Goal: Navigation & Orientation: Find specific page/section

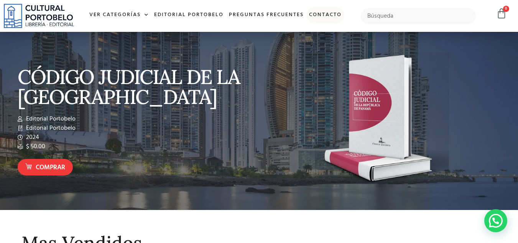
click at [328, 15] on link "Contacto" at bounding box center [325, 15] width 38 height 16
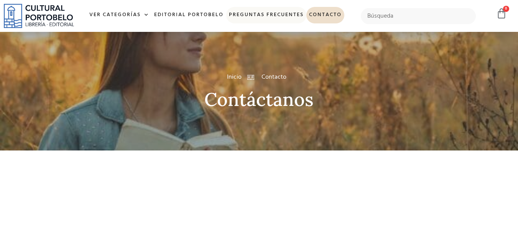
click at [273, 16] on link "Preguntas frecuentes" at bounding box center [266, 15] width 80 height 16
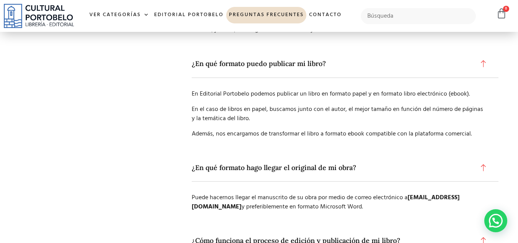
scroll to position [115, 0]
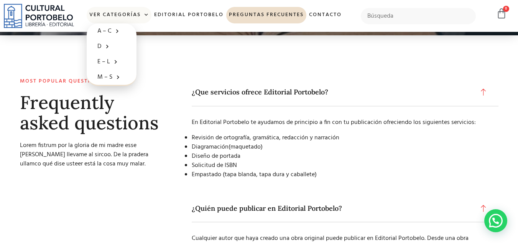
click at [144, 16] on span at bounding box center [145, 14] width 8 height 11
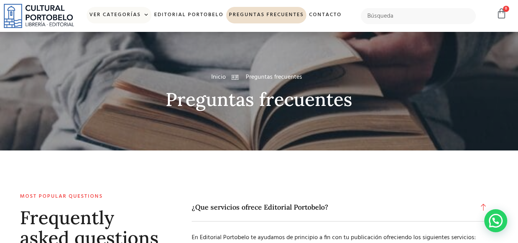
click at [133, 13] on link "Ver Categorías" at bounding box center [119, 15] width 65 height 16
click at [49, 11] on img at bounding box center [39, 16] width 70 height 24
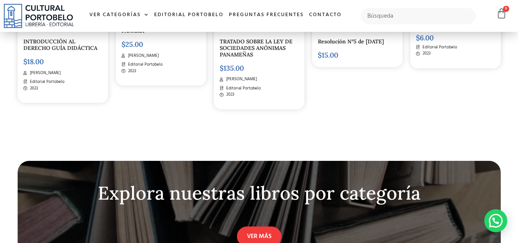
scroll to position [1916, 0]
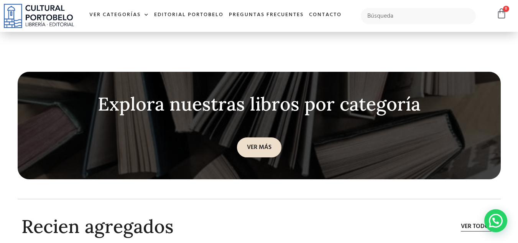
click at [272, 143] on link "VER MÁS" at bounding box center [259, 147] width 44 height 20
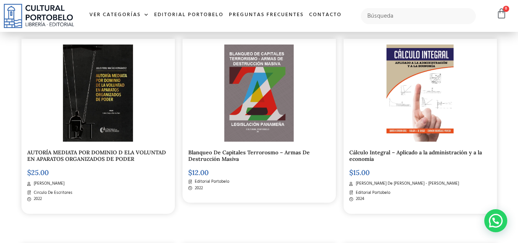
scroll to position [805, 0]
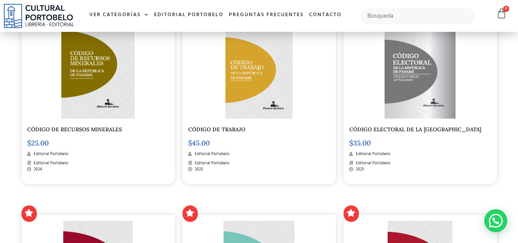
scroll to position [778, 0]
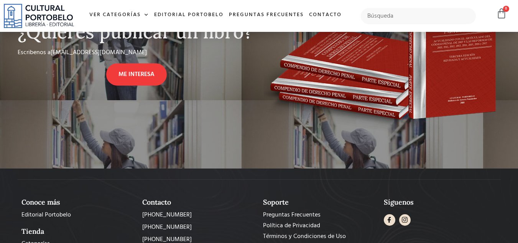
scroll to position [306, 0]
